Goal: Information Seeking & Learning: Learn about a topic

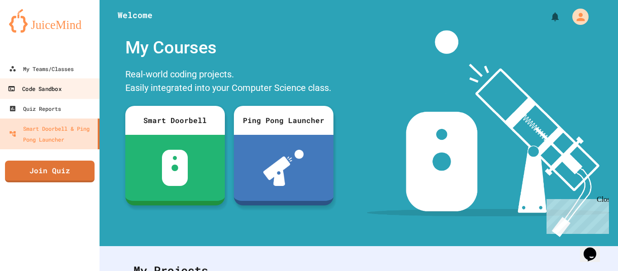
click at [78, 93] on link "Code Sandbox" at bounding box center [50, 88] width 103 height 20
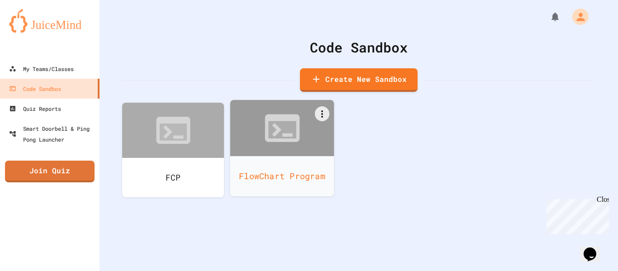
click at [255, 147] on div at bounding box center [282, 128] width 104 height 56
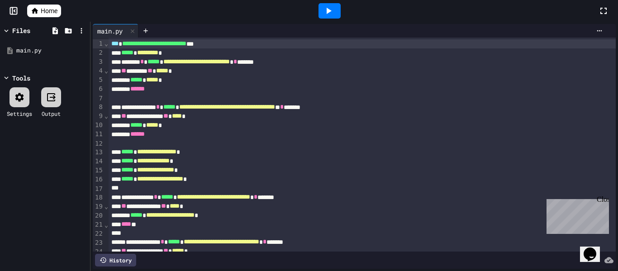
click at [40, 16] on link "Home" at bounding box center [44, 11] width 34 height 13
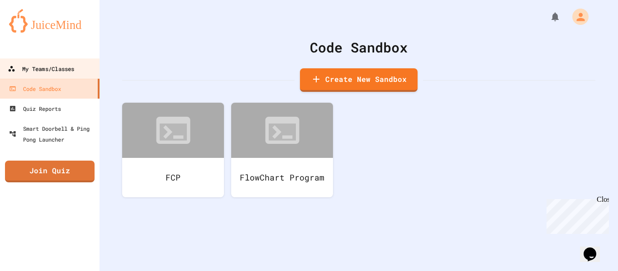
click at [53, 70] on div "My Teams/Classes" at bounding box center [41, 68] width 67 height 11
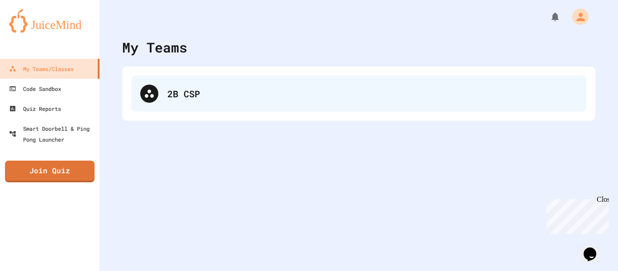
click at [191, 92] on div "2B CSP" at bounding box center [372, 94] width 410 height 14
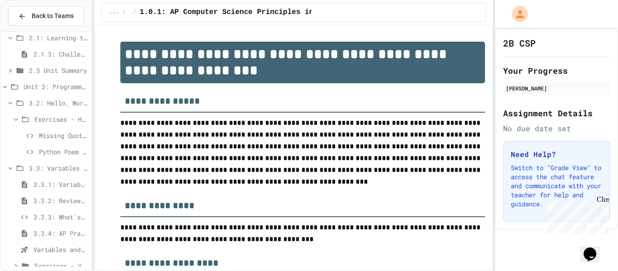
scroll to position [216, 0]
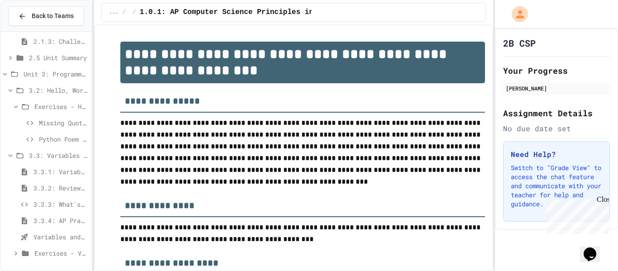
click at [66, 210] on div "3.3.3: What's the Type?" at bounding box center [46, 204] width 91 height 13
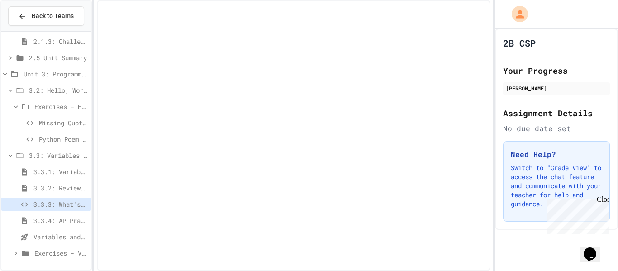
scroll to position [209, 0]
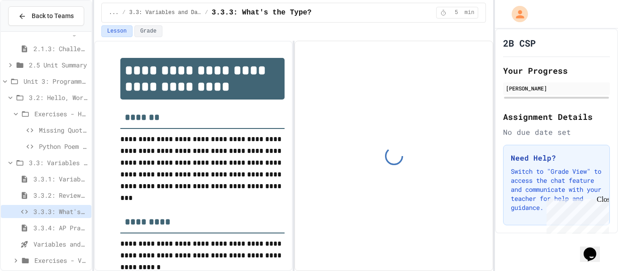
click at [62, 174] on span "3.3.1: Variables and Data Types" at bounding box center [60, 179] width 54 height 10
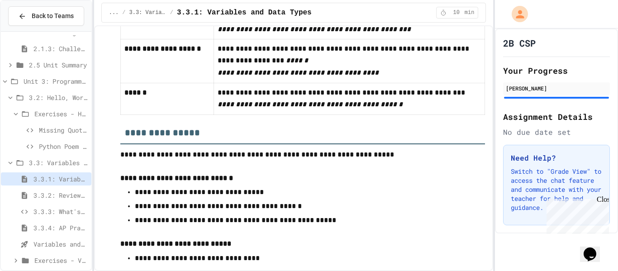
scroll to position [5086, 0]
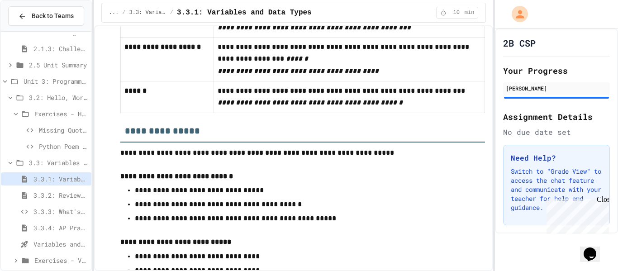
click at [58, 196] on span "3.3.2: Review - Variables and Data Types" at bounding box center [60, 196] width 54 height 10
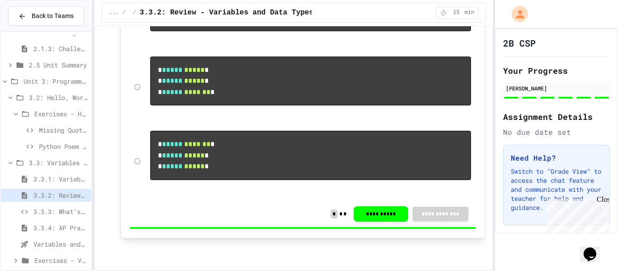
scroll to position [3085, 0]
click at [36, 217] on div "3.3.3: What's the Type?" at bounding box center [46, 211] width 91 height 13
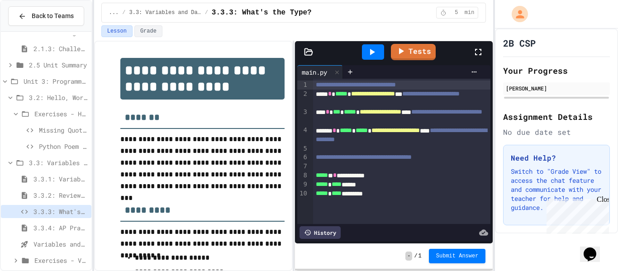
click at [394, 193] on div "***** * **** *********" at bounding box center [402, 193] width 178 height 9
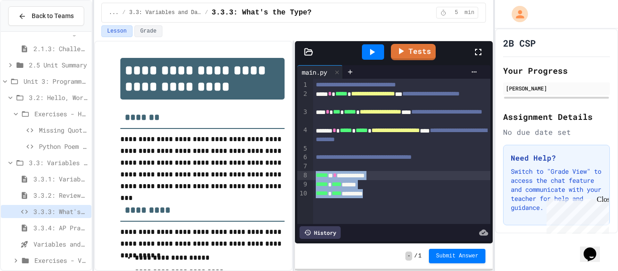
drag, startPoint x: 395, startPoint y: 195, endPoint x: 315, endPoint y: 176, distance: 82.2
click at [315, 176] on div "**********" at bounding box center [402, 151] width 178 height 145
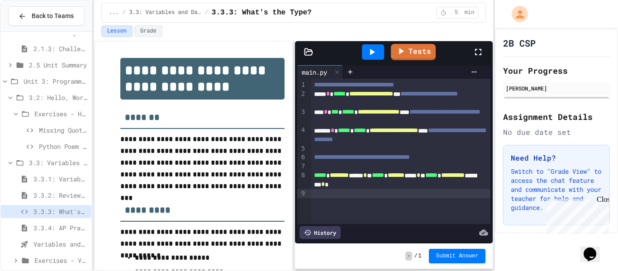
click at [384, 176] on span "*****" at bounding box center [378, 175] width 12 height 6
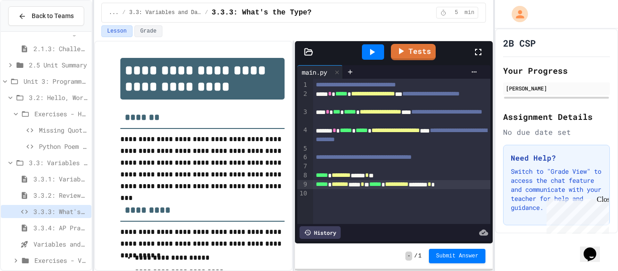
click at [391, 187] on div "***** * ****** ***** * * ***** * ********* ******** * *" at bounding box center [402, 184] width 178 height 9
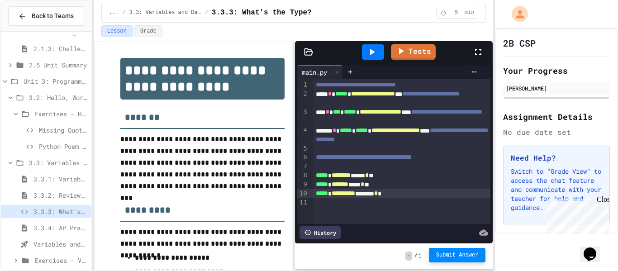
click at [445, 252] on span "Submit Answer" at bounding box center [457, 255] width 43 height 7
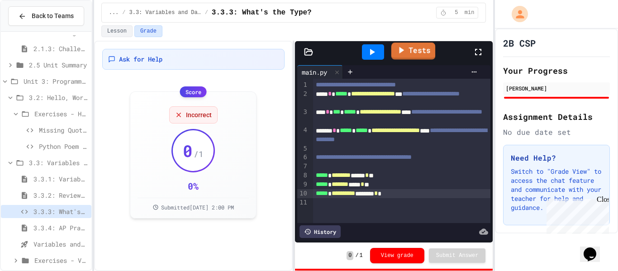
click at [417, 43] on link "Tests" at bounding box center [414, 51] width 44 height 17
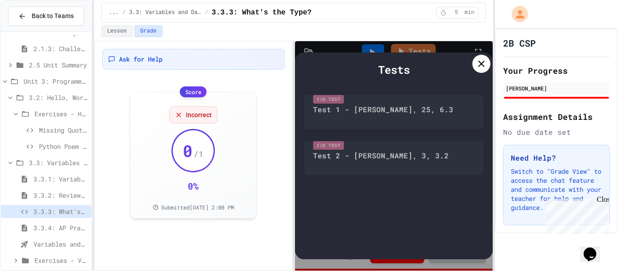
click at [481, 59] on icon at bounding box center [481, 63] width 11 height 11
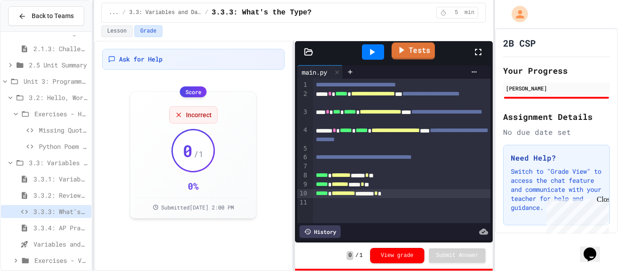
click at [413, 51] on link "Tests" at bounding box center [413, 51] width 43 height 17
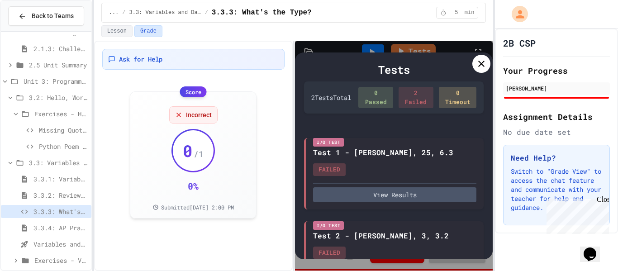
scroll to position [8, 0]
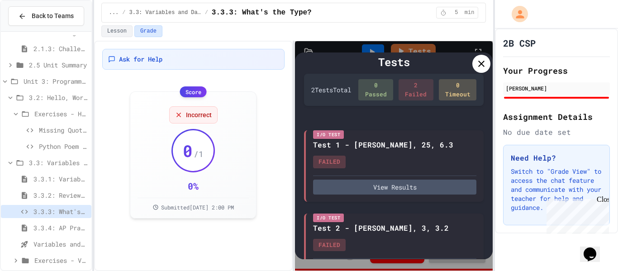
click at [479, 68] on icon at bounding box center [481, 63] width 11 height 11
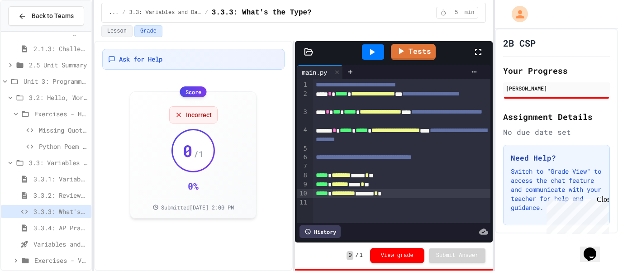
click at [69, 233] on div "3.3.4: AP Practice - Variables" at bounding box center [46, 227] width 91 height 13
